Goal: Find specific page/section: Find specific page/section

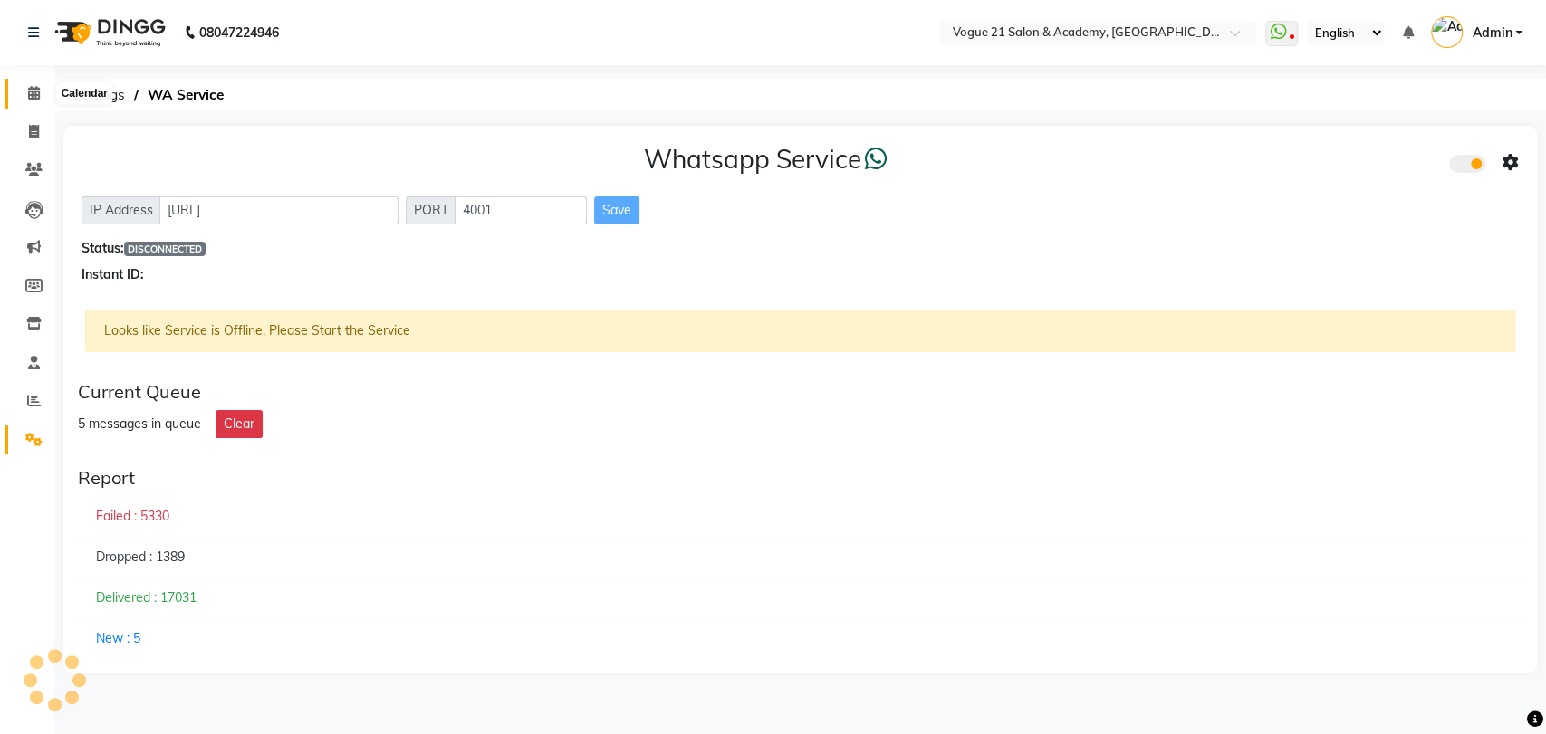
click at [36, 86] on icon at bounding box center [34, 93] width 12 height 14
click at [29, 96] on icon at bounding box center [34, 93] width 12 height 14
